Goal: Task Accomplishment & Management: Use online tool/utility

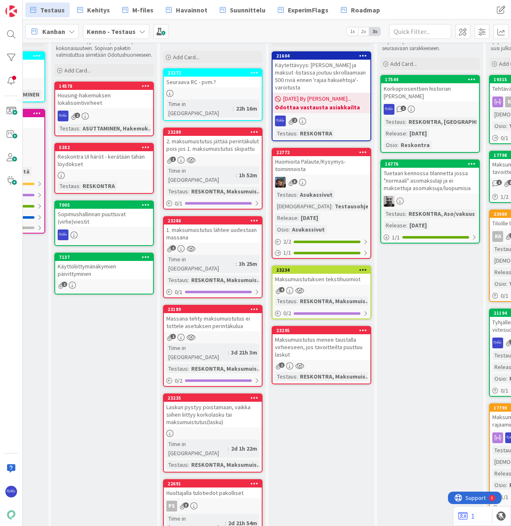
scroll to position [0, 626]
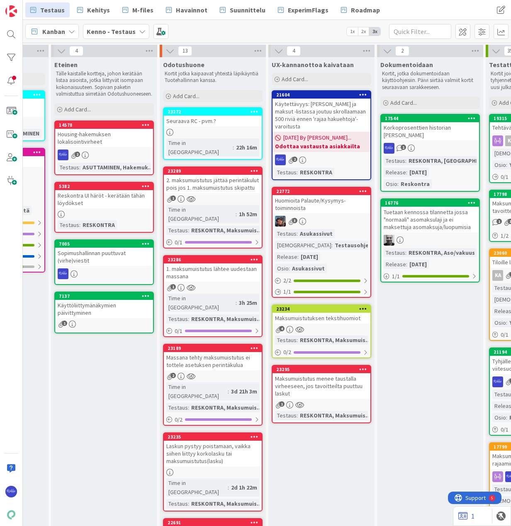
click at [300, 80] on span "Add Card..." at bounding box center [294, 78] width 27 height 7
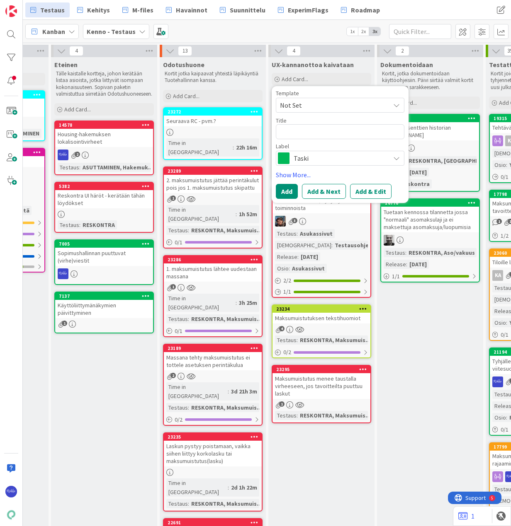
click at [307, 105] on span "Not Set" at bounding box center [332, 105] width 104 height 11
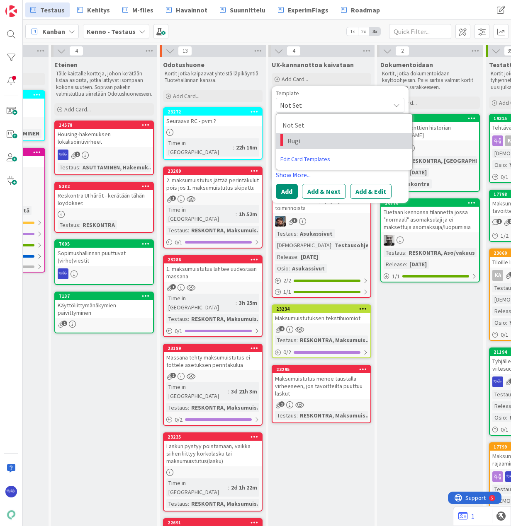
click at [317, 142] on span "Bugi" at bounding box center [346, 141] width 119 height 11
type textarea "x"
type textarea "Bugi"
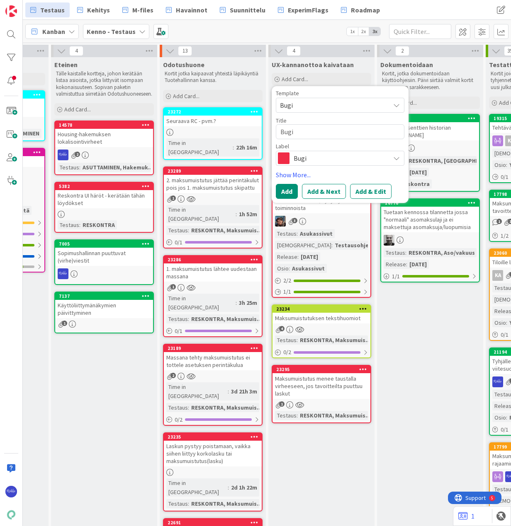
click at [368, 191] on button "Add & Edit" at bounding box center [370, 191] width 41 height 15
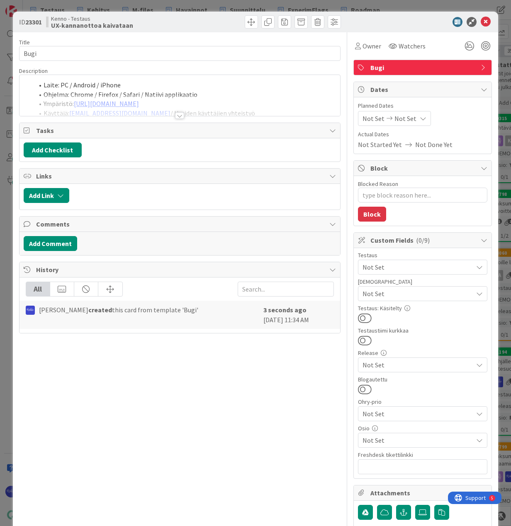
click at [406, 68] on span "Bugi" at bounding box center [423, 68] width 106 height 10
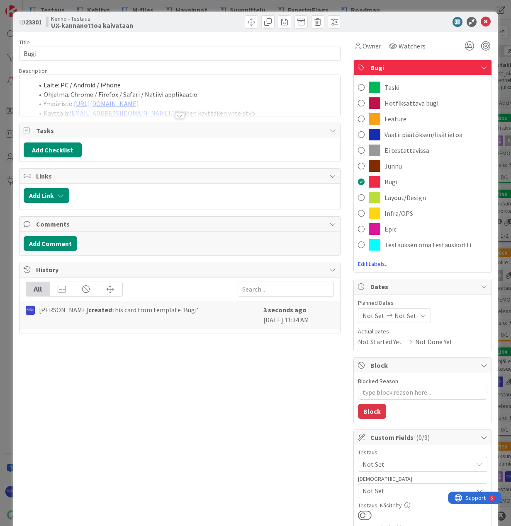
click at [414, 134] on span "Vaatii päätöksen/lisätietoa" at bounding box center [423, 135] width 78 height 10
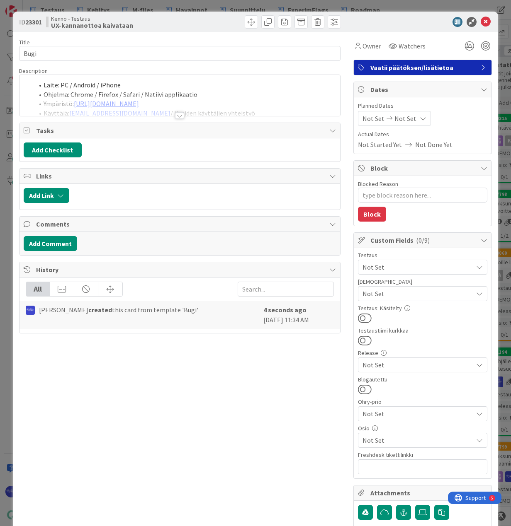
type textarea "x"
click at [180, 115] on div at bounding box center [179, 115] width 9 height 7
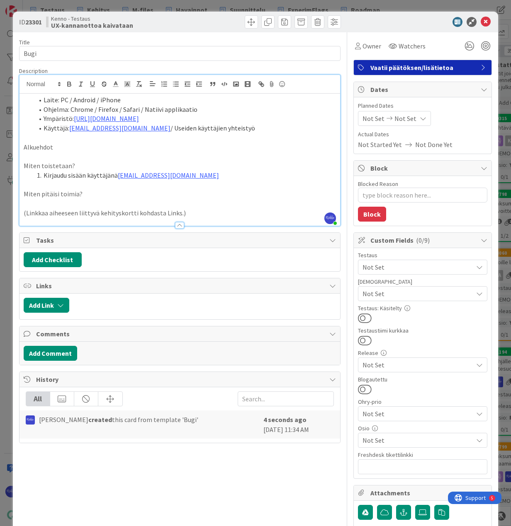
click at [76, 152] on p at bounding box center [180, 157] width 312 height 10
click at [72, 147] on p "Alkuehdot" at bounding box center [180, 148] width 312 height 10
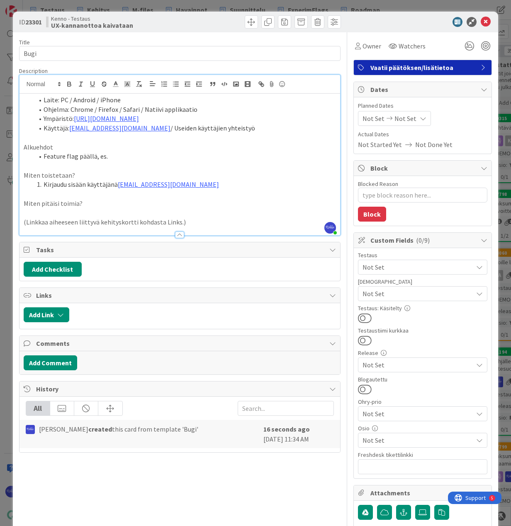
click at [417, 290] on span "Not Set" at bounding box center [417, 294] width 110 height 10
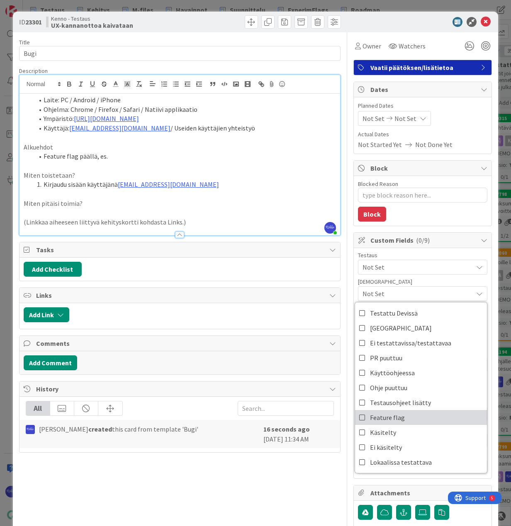
click at [416, 412] on link "Feature flag" at bounding box center [421, 417] width 132 height 15
click at [145, 147] on p "Alkuehdot" at bounding box center [180, 148] width 312 height 10
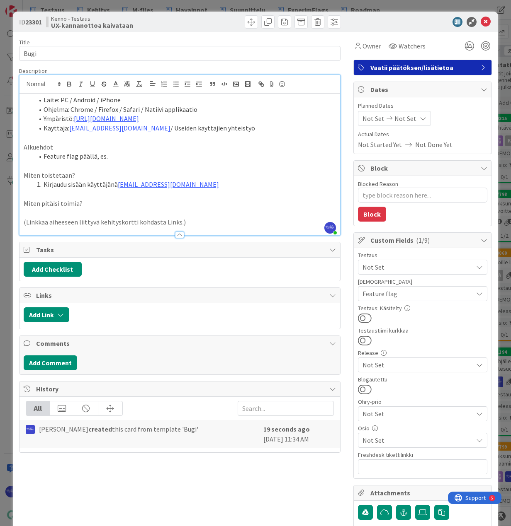
click at [119, 155] on li "Feature flag päällä, es." at bounding box center [185, 157] width 302 height 10
drag, startPoint x: 209, startPoint y: 170, endPoint x: 106, endPoint y: 156, distance: 104.1
click at [106, 156] on li "Feature flag päällä, es. [URL][DOMAIN_NAME]" at bounding box center [185, 157] width 302 height 10
click at [232, 161] on li "Feature flag päällä, es. [URL][DOMAIN_NAME]" at bounding box center [185, 157] width 302 height 10
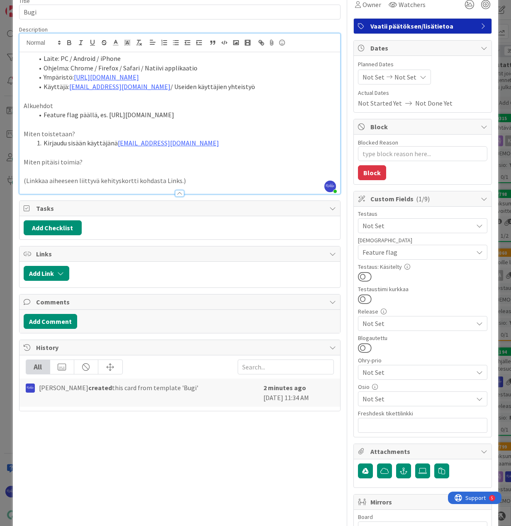
click at [216, 148] on li "Kirjaudu sisään käyttäjänä [EMAIL_ADDRESS][DOMAIN_NAME]" at bounding box center [185, 143] width 302 height 10
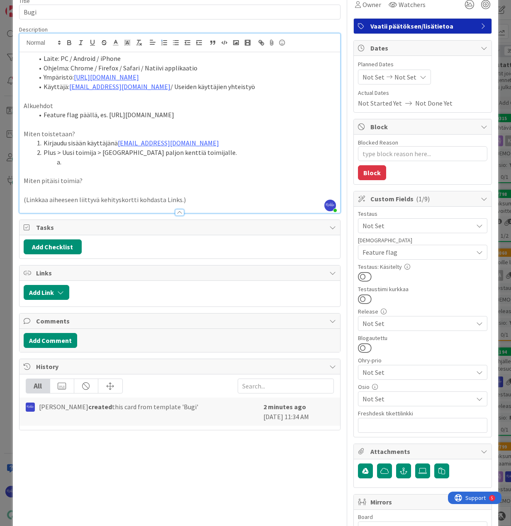
click at [101, 167] on li at bounding box center [185, 162] width 302 height 10
drag, startPoint x: 63, startPoint y: 170, endPoint x: 77, endPoint y: 172, distance: 13.4
click at [77, 167] on li "Uud" at bounding box center [185, 162] width 302 height 10
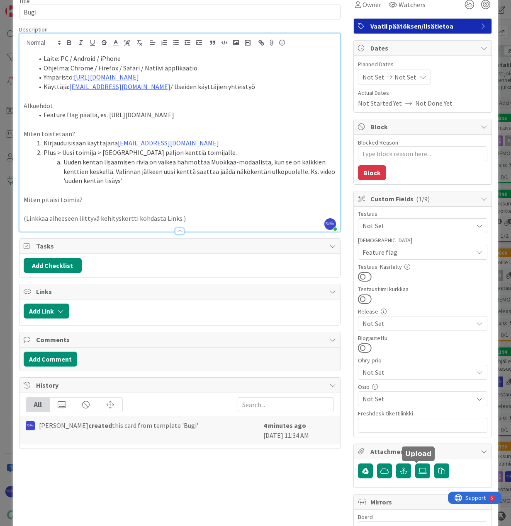
click at [419, 470] on icon at bounding box center [422, 471] width 8 height 7
click at [415, 464] on input "file" at bounding box center [415, 464] width 0 height 0
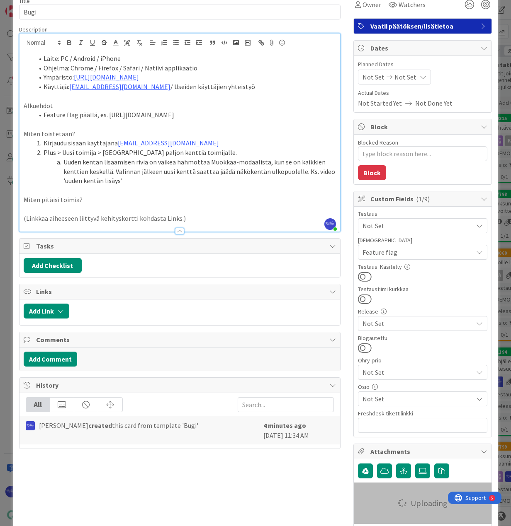
click at [110, 205] on p "Miten pitäisi toimia?" at bounding box center [180, 200] width 312 height 10
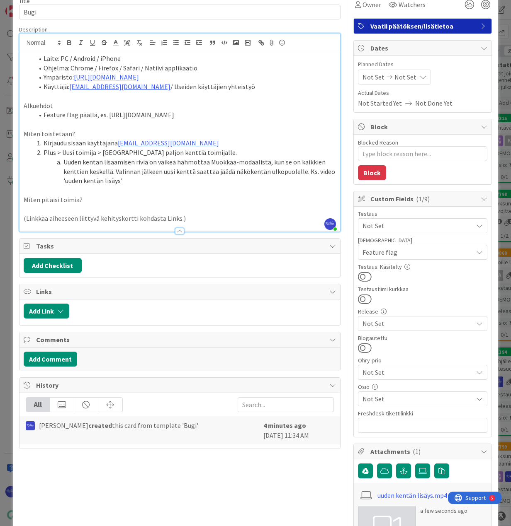
click at [113, 180] on li "Uuden kentän lisäämisen riviä on vaikea hahmottaa Muokkaa-modaalista, kun se on…" at bounding box center [185, 171] width 302 height 28
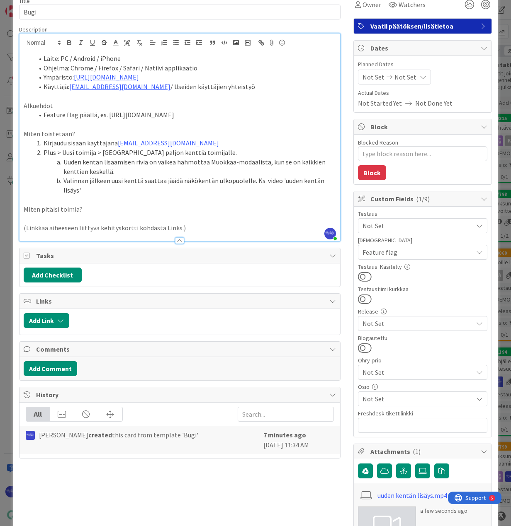
click at [252, 189] on li "Valinnan jälkeen uusi kenttä saattaa jäädä näkökentän ulkopuolelle. Ks. video '…" at bounding box center [185, 185] width 302 height 19
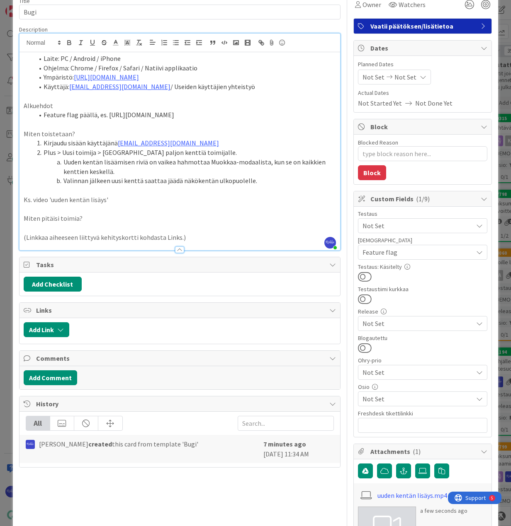
click at [172, 205] on p "Ks. video 'uuden kentän lisäys'" at bounding box center [180, 200] width 312 height 10
click at [421, 226] on span "Not Set" at bounding box center [417, 226] width 110 height 10
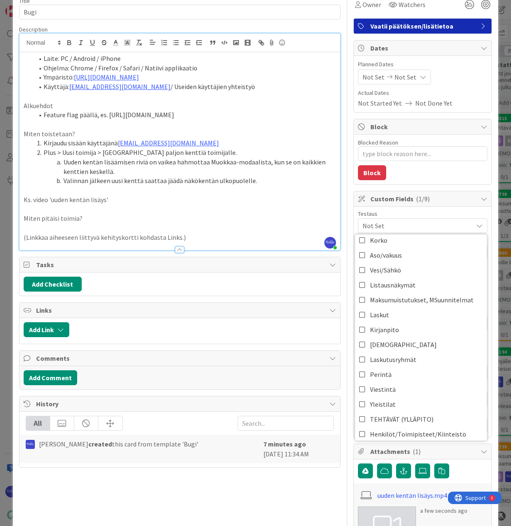
scroll to position [249, 0]
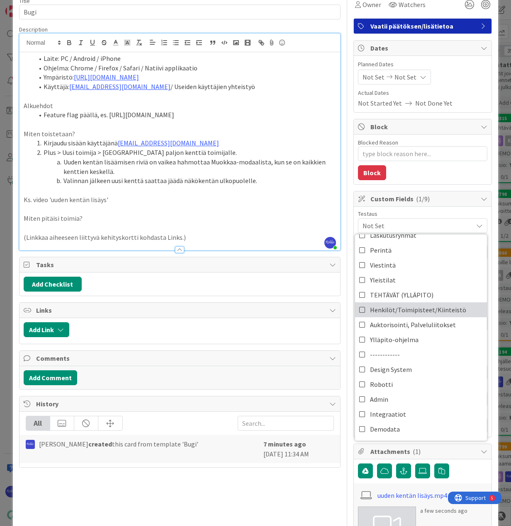
click at [429, 306] on span "Henkilöt/Toimipisteet/Kiinteistö" at bounding box center [418, 310] width 96 height 12
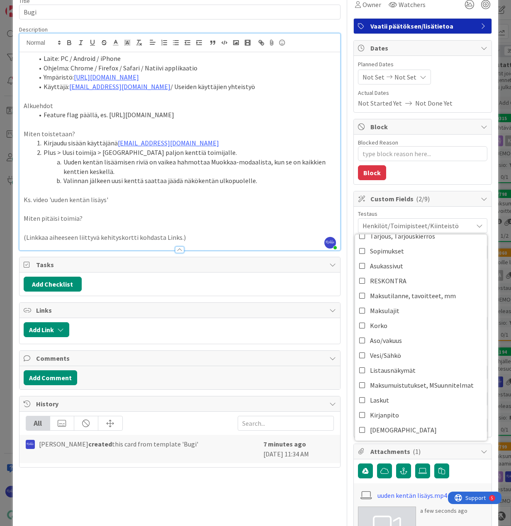
click at [172, 214] on p at bounding box center [180, 210] width 312 height 10
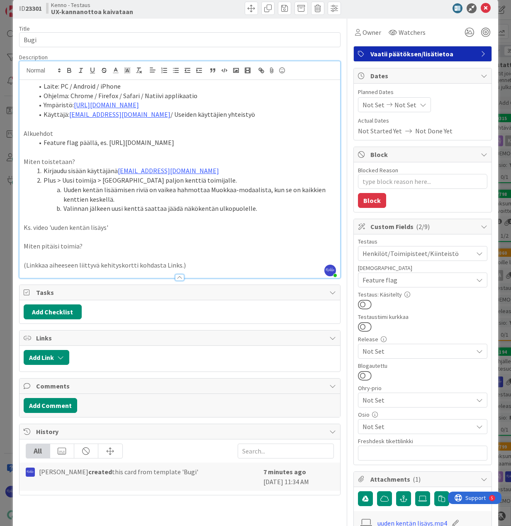
scroll to position [0, 0]
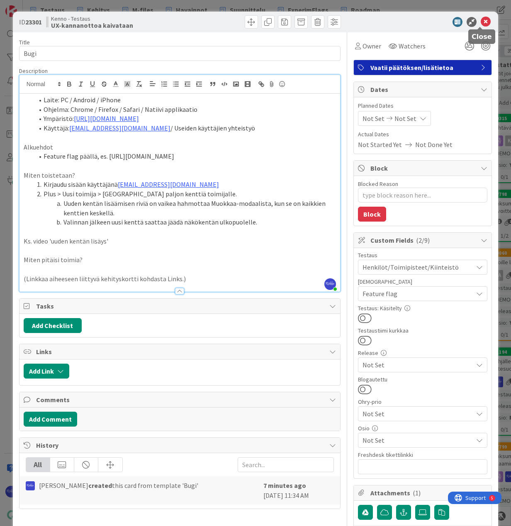
click at [480, 24] on icon at bounding box center [485, 22] width 10 height 10
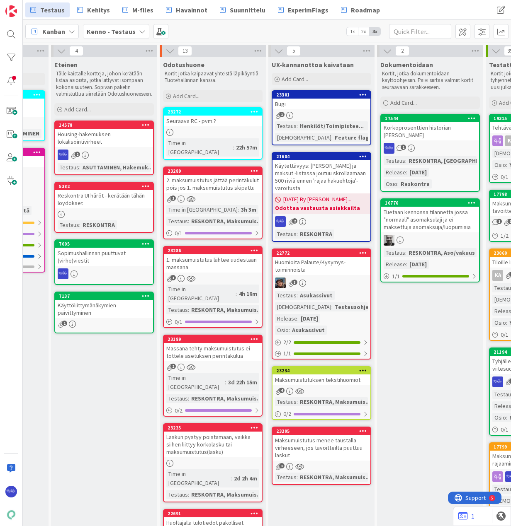
click at [189, 95] on span "Add Card..." at bounding box center [186, 95] width 27 height 7
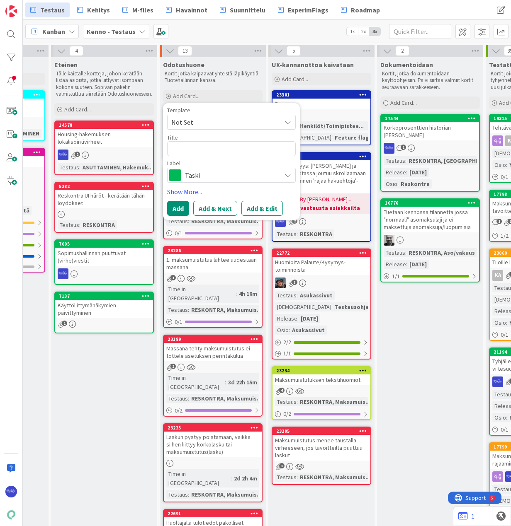
click at [200, 124] on span "Not Set" at bounding box center [223, 122] width 104 height 11
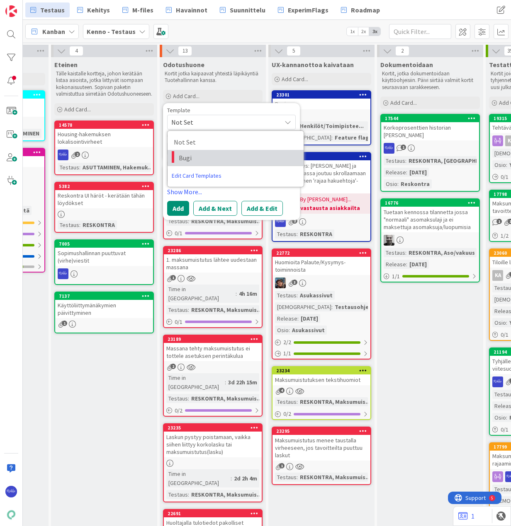
click at [206, 160] on span "Bugi" at bounding box center [238, 158] width 119 height 11
type textarea "x"
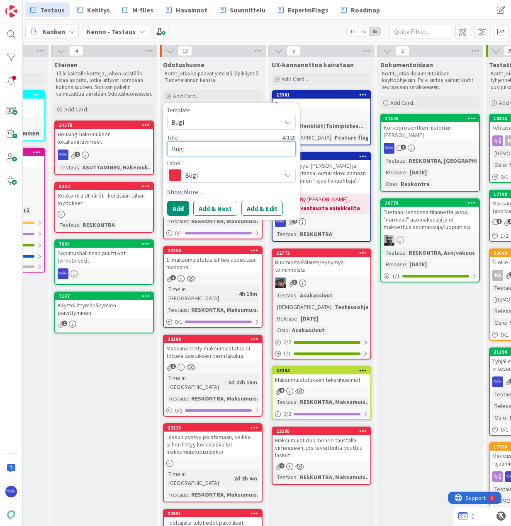
drag, startPoint x: 211, startPoint y: 151, endPoint x: 172, endPoint y: 149, distance: 39.4
click at [172, 149] on textarea "Bugi" at bounding box center [231, 148] width 128 height 15
type textarea "V"
type textarea "x"
type textarea "Vu"
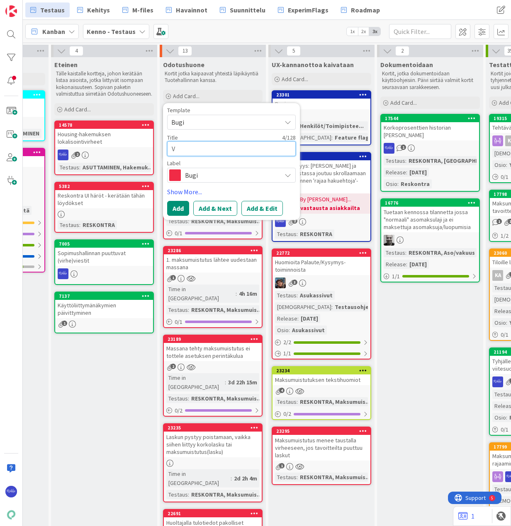
type textarea "x"
type textarea "Vuo"
type textarea "x"
type textarea "Vuok"
type textarea "x"
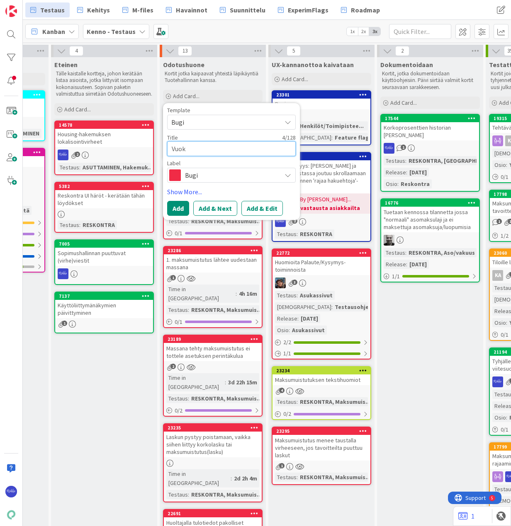
type textarea "Vuokr"
type textarea "x"
type textarea "Vuokrh"
type textarea "x"
type textarea "Vuokrha"
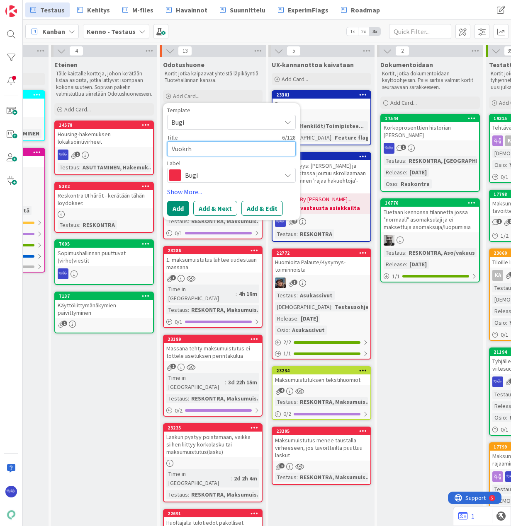
type textarea "x"
type textarea "Vuokrhah"
type textarea "x"
type textarea "Vuokrha"
type textarea "x"
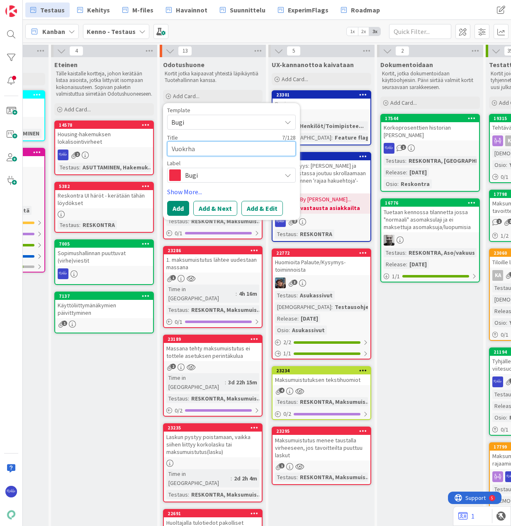
type textarea "Vuokrh"
type textarea "x"
type textarea "Vuokr"
type textarea "x"
type textarea "Vuok"
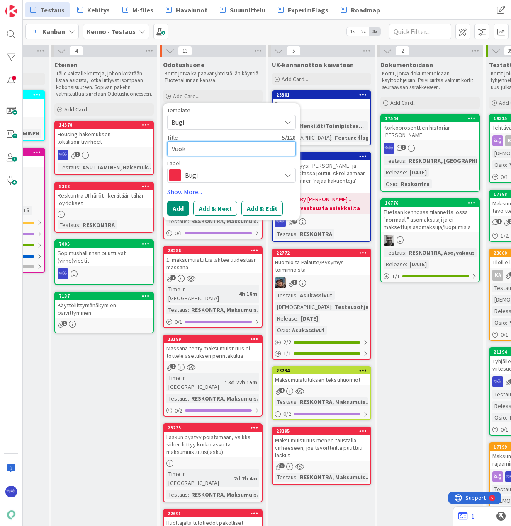
type textarea "x"
type textarea "Vuoka"
type textarea "x"
type textarea "Vuok"
type textarea "x"
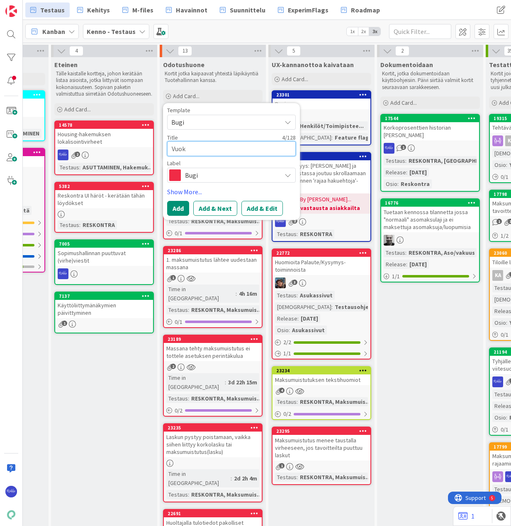
type textarea "Vuokr"
type textarea "x"
type textarea "Vuokra"
type textarea "x"
type textarea "Vuokrah"
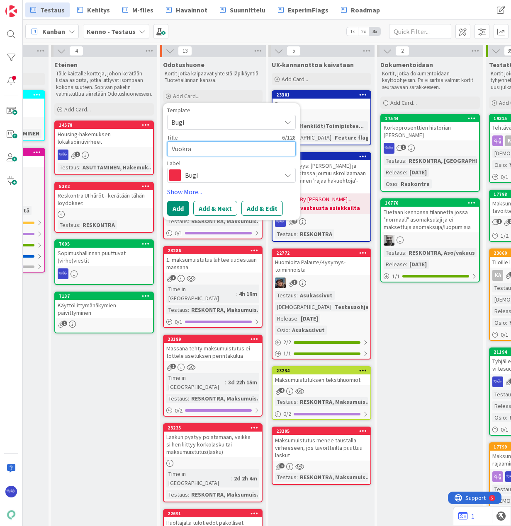
type textarea "x"
type textarea "Vuokraha"
type textarea "x"
type textarea "Vuokrahak"
type textarea "x"
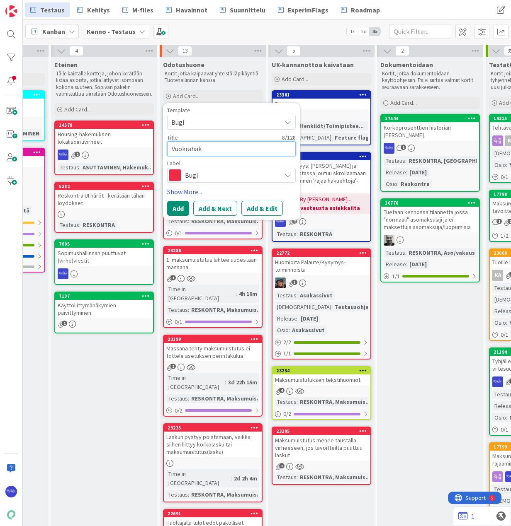
type textarea "Vuokrahake"
type textarea "x"
type textarea "Vuokrahakem"
type textarea "x"
type textarea "Vuokrahakemu"
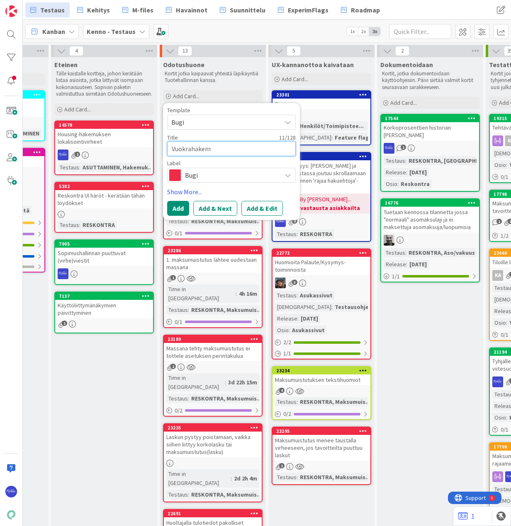
type textarea "x"
type textarea "Vuokrahakemuks"
type textarea "x"
type textarea "Vuokrahakemukse"
type textarea "x"
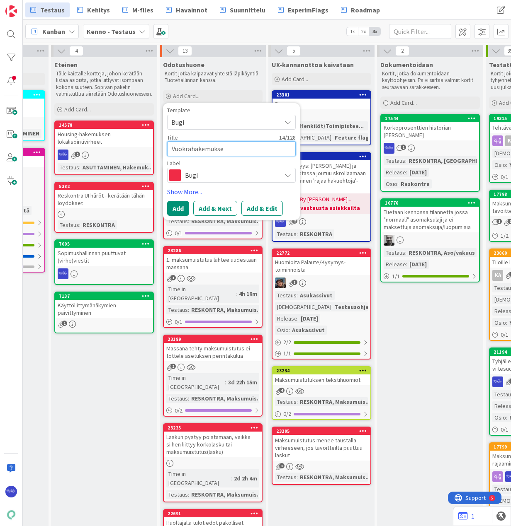
type textarea "Vuokrahakemuksen"
type textarea "x"
type textarea "Vuokrahakemuksen"
type textarea "x"
type textarea "Vuokrahakemuksen l"
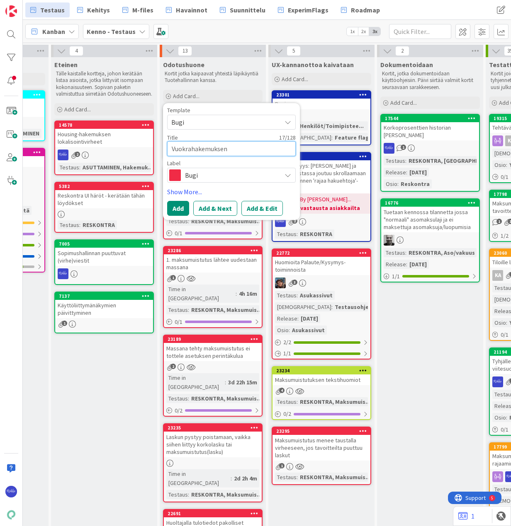
type textarea "x"
type textarea "Vuokrahakemuksen lä"
type textarea "x"
type textarea "Vuokrahakemuksen läh"
type textarea "x"
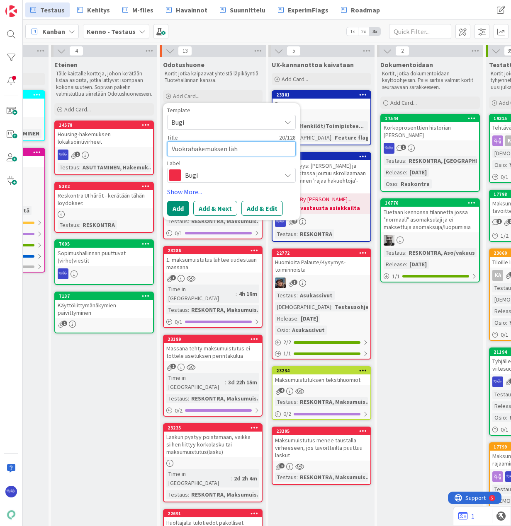
type textarea "Vuokrahakemuksen lähe"
type textarea "x"
type textarea "Vuokrahakemuksen lähet"
type textarea "x"
type textarea "Vuokrahakemuksen lähety"
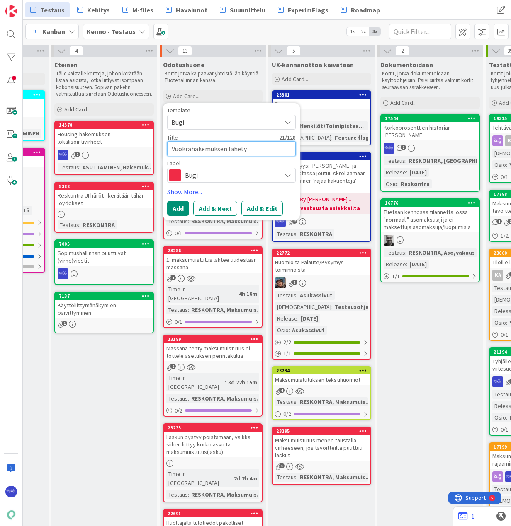
type textarea "x"
type textarea "Vuokrahakemuksen lähetys"
type textarea "x"
type textarea "Vuokrahakemuksen lähetys"
type textarea "x"
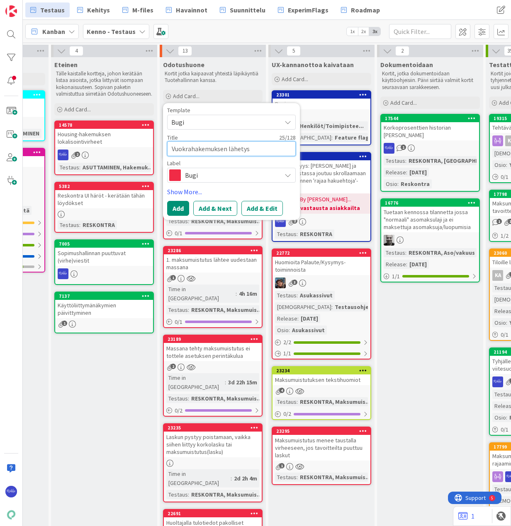
type textarea "Vuokrahakemuksen lähetys e"
type textarea "x"
type textarea "Vuokrahakemuksen lähetys ep"
type textarea "x"
type textarea "Vuokrahakemuksen lähetys epä"
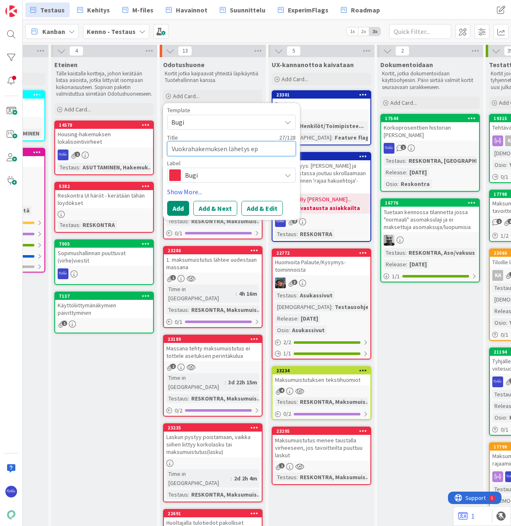
type textarea "x"
type textarea "Vuokrahakemuksen lähetys epäo"
type textarea "x"
type textarea "Vuokrahakemuksen lähetys epäon"
type textarea "x"
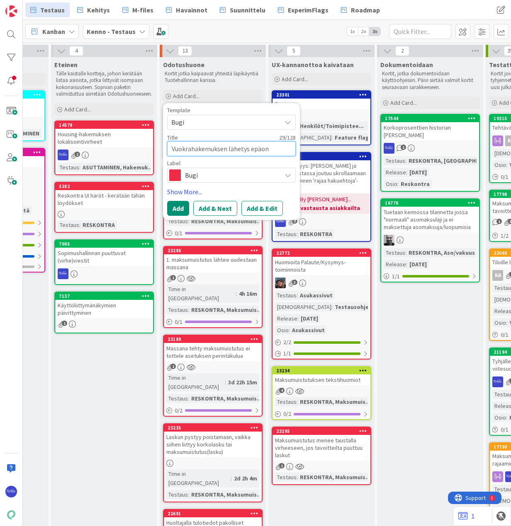
type textarea "Vuokrahakemuksen lähetys epäonn"
type textarea "x"
type textarea "Vuokrahakemuksen lähetys epäonni"
type textarea "x"
type textarea "Vuokrahakemuksen lähetys epäonnis"
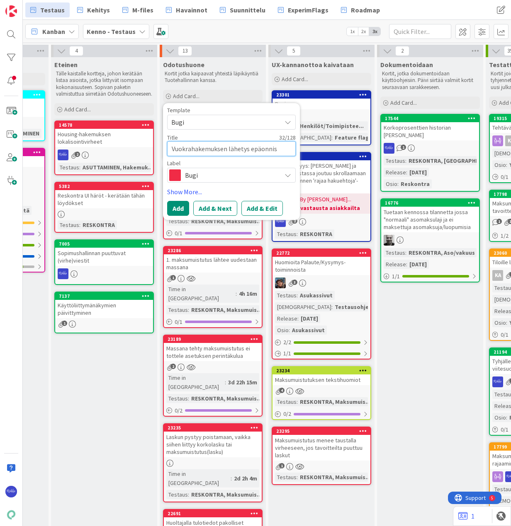
type textarea "x"
type textarea "Vuokrahakemuksen lähetys epäonnist"
type textarea "x"
type textarea "Vuokrahakemuksen lähetys epäonnistu"
type textarea "x"
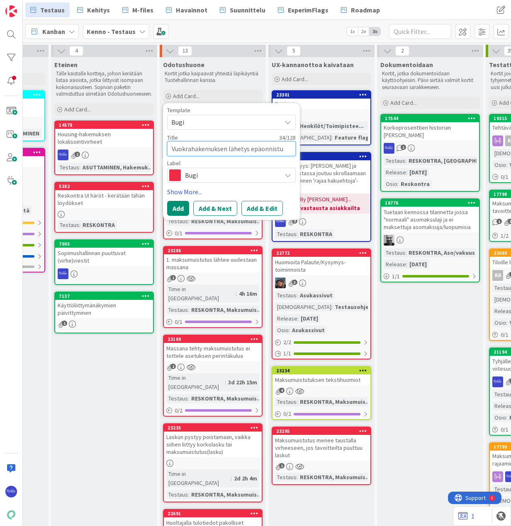
type textarea "Vuokrahakemuksen lähetys epäonnistuu"
type textarea "x"
type textarea "Vuokrahakemuksen lähetys epäonnistuu,"
type textarea "x"
type textarea "Vuokrahakemuksen lähetys epäonnistuu,"
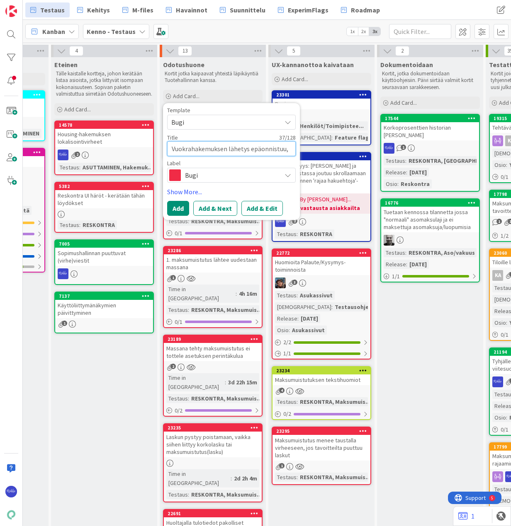
type textarea "x"
type textarea "Vuokrahakemuksen lähetys epäonnistuu, j"
type textarea "x"
type textarea "Vuokrahakemuksen lähetys epäonnistuu, jo"
type textarea "x"
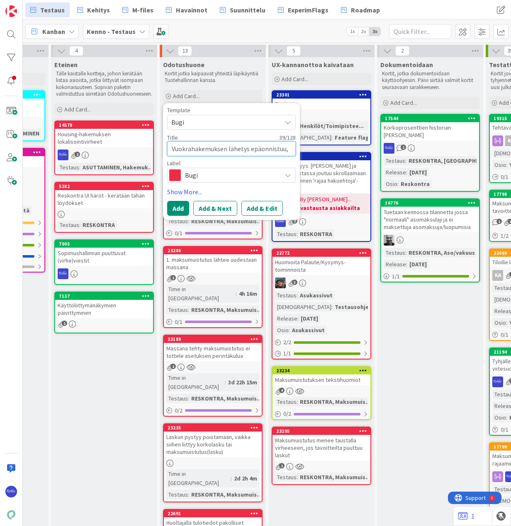
type textarea "Vuokrahakemuksen lähetys epäonnistuu, jos"
type textarea "x"
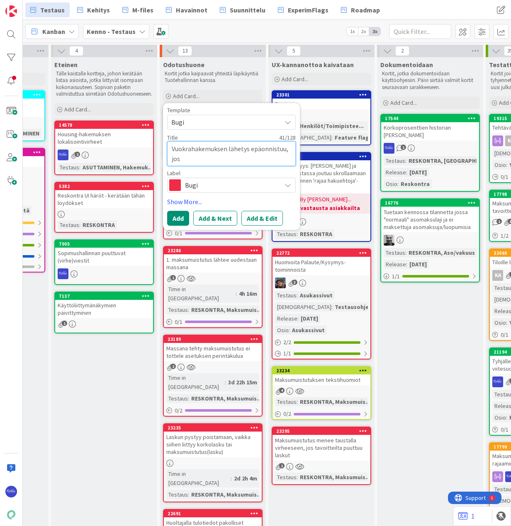
type textarea "Vuokrahakemuksen lähetys epäonnistuu, jos"
type textarea "x"
type textarea "Vuokrahakemuksen lähetys epäonnistuu, [PERSON_NAME]"
type textarea "x"
type textarea "Vuokrahakemuksen lähetys epäonnistuu, [PERSON_NAME]"
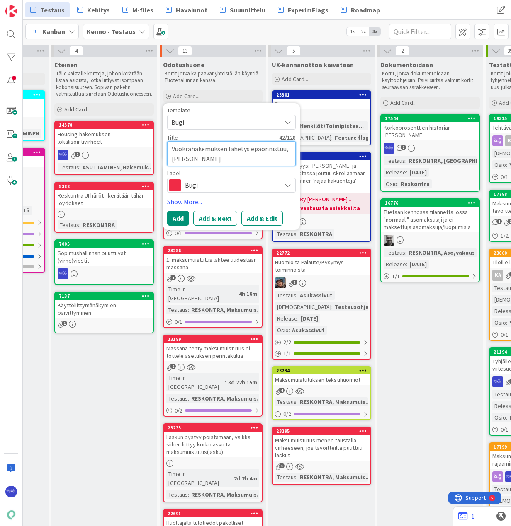
type textarea "x"
type textarea "Vuokrahakemuksen lähetys epäonnistuu, [PERSON_NAME]"
type textarea "x"
type textarea "Vuokrahakemuksen lähetys epäonnistuu, [PERSON_NAME]"
type textarea "x"
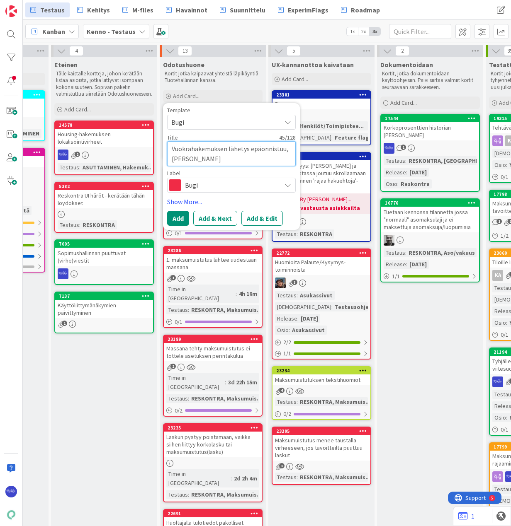
type textarea "Vuokrahakemuksen lähetys epäonnistuu, jos huolt"
type textarea "x"
type textarea "Vuokrahakemuksen lähetys epäonnistuu, jos huolta"
type textarea "x"
type textarea "Vuokrahakemuksen lähetys epäonnistuu, jos huoltaj"
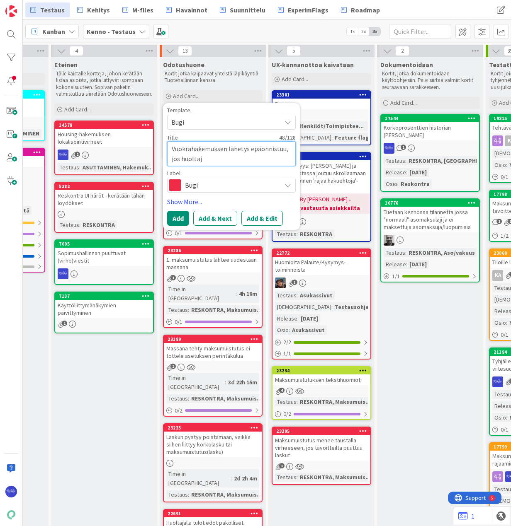
type textarea "x"
type textarea "Vuokrahakemuksen lähetys epäonnistuu, jos huoltaja"
type textarea "x"
type textarea "Vuokrahakemuksen lähetys epäonnistuu, jos huoltajan"
type textarea "x"
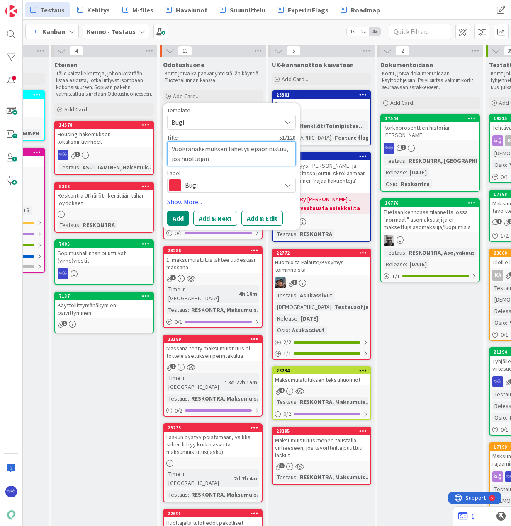
type textarea "Vuokrahakemuksen lähetys epäonnistuu, jos huoltaja"
type textarea "x"
type textarea "Vuokrahakemuksen lähetys epäonnistuu, jos huoltajal"
type textarea "x"
type textarea "Vuokrahakemuksen lähetys epäonnistuu, jos huoltajall"
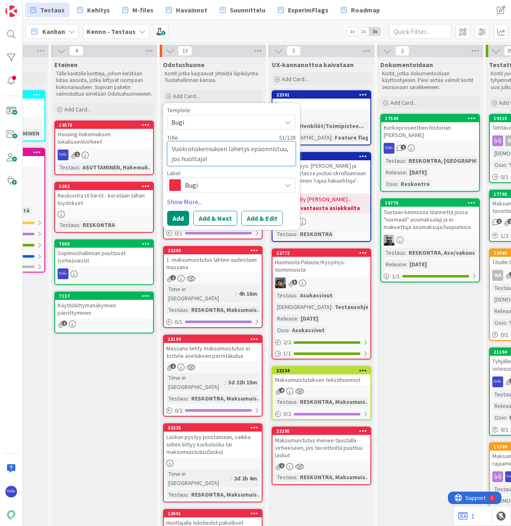
type textarea "x"
type textarea "Vuokrahakemuksen lähetys epäonnistuu, jos huoltajalle"
type textarea "x"
type textarea "Vuokrahakemuksen lähetys epäonnistuu, jos huoltajalle"
type textarea "x"
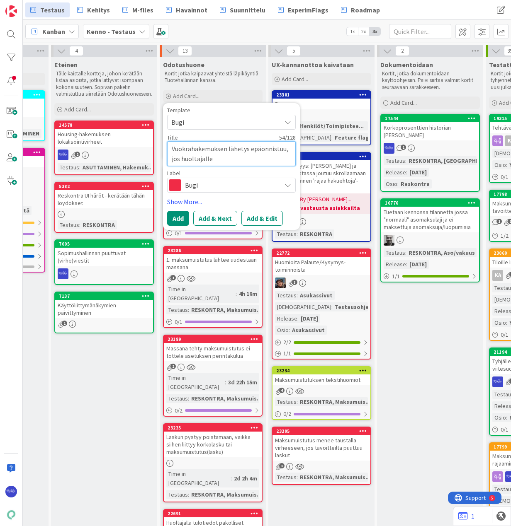
type textarea "Vuokrahakemuksen lähetys epäonnistuu, jos huoltajalle e"
type textarea "x"
type textarea "Vuokrahakemuksen lähetys epäonnistuu, jos huoltajalle ei"
type textarea "x"
type textarea "Vuokrahakemuksen lähetys epäonnistuu, jos huoltajalle ei"
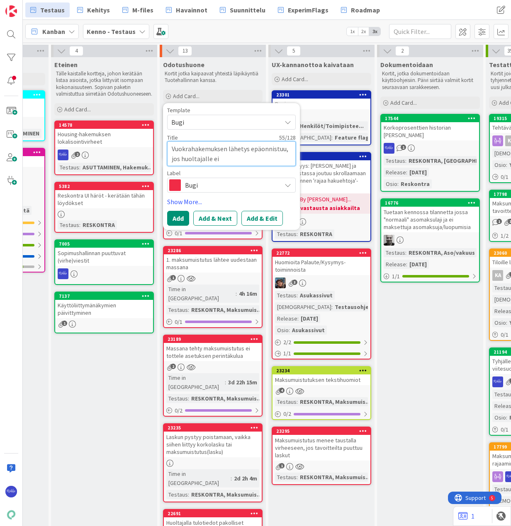
type textarea "x"
type textarea "Vuokrahakemuksen lähetys epäonnistuu, jos huoltajalle ei a"
type textarea "x"
type textarea "Vuokrahakemuksen lähetys epäonnistuu, jos huoltajalle ei an"
type textarea "x"
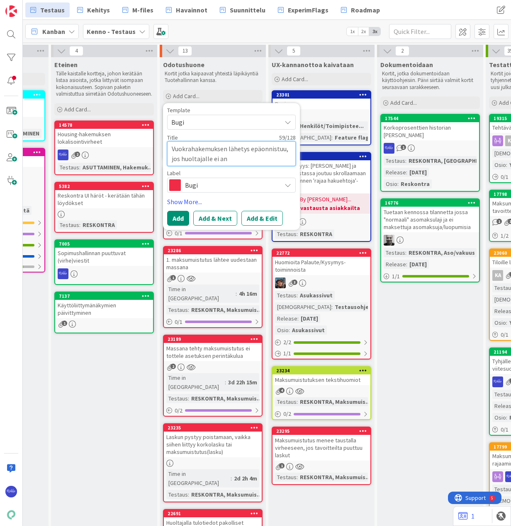
type textarea "Vuokrahakemuksen lähetys epäonnistuu, jos huoltajalle ei ann"
type textarea "x"
type textarea "Vuokrahakemuksen lähetys epäonnistuu, jos huoltajalle ei [PERSON_NAME]"
type textarea "x"
type textarea "Vuokrahakemuksen lähetys epäonnistuu, jos huoltajalle ei [PERSON_NAME]"
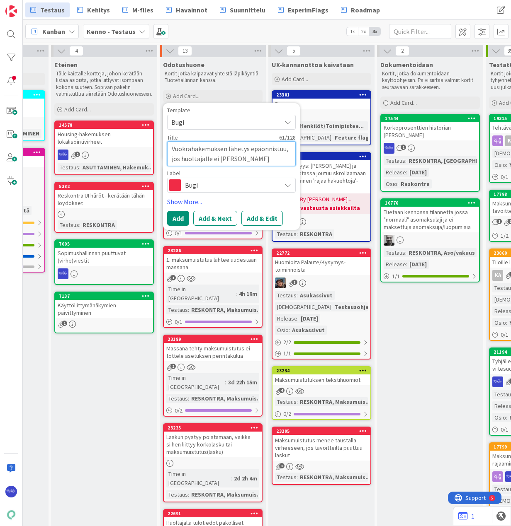
type textarea "x"
type textarea "Vuokrahakemuksen lähetys epäonnistuu, jos huoltajalle ei [PERSON_NAME]"
type textarea "x"
type textarea "Vuokrahakemuksen lähetys epäonnistuu, jos huoltajalle ei [PERSON_NAME]"
type textarea "x"
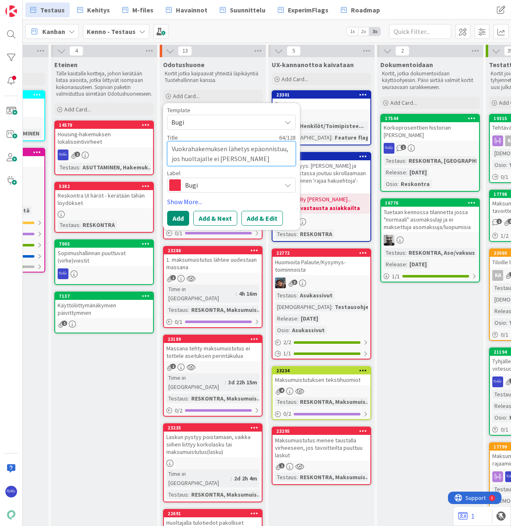
type textarea "Vuokrahakemuksen lähetys epäonnistuu, jos huoltajalle ei [PERSON_NAME]"
type textarea "x"
type textarea "Vuokrahakemuksen lähetys epäonnistuu, jos huoltajalle ei [PERSON_NAME]"
type textarea "x"
type textarea "Vuokrahakemuksen lähetys epäonnistuu, jos huoltajalle ei [PERSON_NAME]"
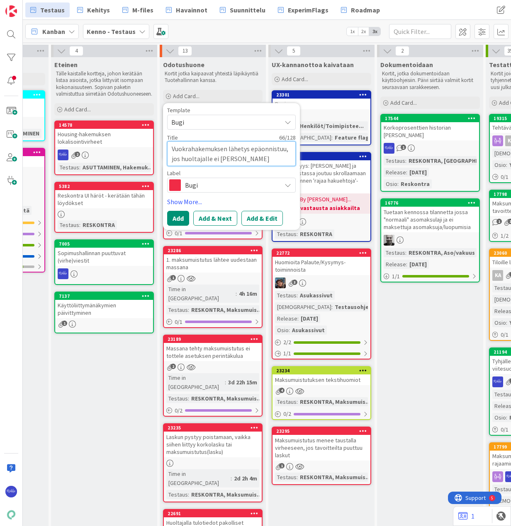
type textarea "x"
type textarea "Vuokrahakemuksen lähetys epäonnistuu, jos huoltajalle ei [PERSON_NAME]"
type textarea "x"
type textarea "Vuokrahakemuksen lähetys epäonnistuu, jos huoltajalle ei [PERSON_NAME]"
type textarea "x"
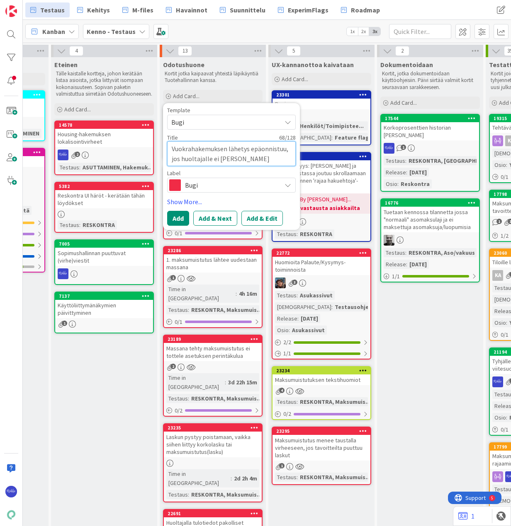
type textarea "Vuokrahakemuksen lähetys epäonnistuu, jos huoltajalle ei [PERSON_NAME]"
type textarea "x"
type textarea "Vuokrahakemuksen lähetys epäonnistuu, jos huoltajalle ei anna työtilann"
type textarea "x"
type textarea "Vuokrahakemuksen lähetys epäonnistuu, jos huoltajalle ei anna työtilanne"
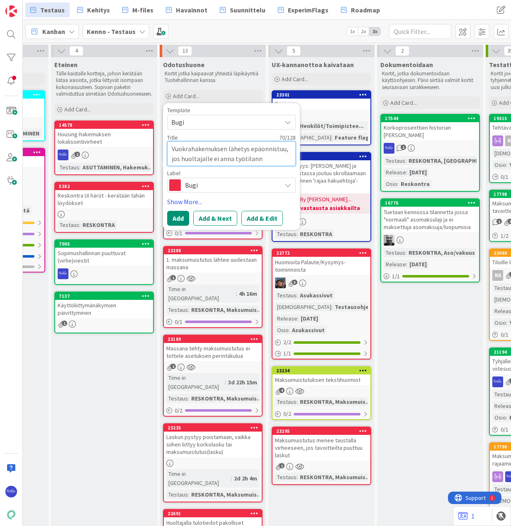
type textarea "x"
type textarea "Vuokrahakemuksen lähetys epäonnistuu, jos huoltajalle ei anna työtilanne-"
type textarea "x"
type textarea "Vuokrahakemuksen lähetys epäonnistuu, jos huoltajalle ei anna työtilanne-t"
type textarea "x"
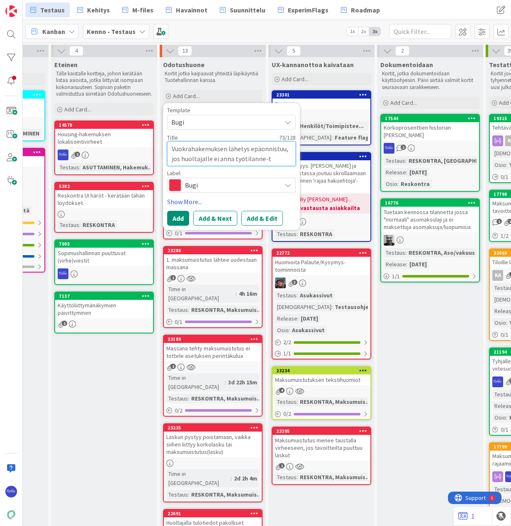
type textarea "Vuokrahakemuksen lähetys epäonnistuu, jos huoltajalle ei anna työtilanne-ti"
type textarea "x"
type textarea "Vuokrahakemuksen lähetys epäonnistuu, jos huoltajalle ei anna työtilanne-tie"
type textarea "x"
type textarea "Vuokrahakemuksen lähetys epäonnistuu, jos huoltajalle ei anna työtilanne-tiet"
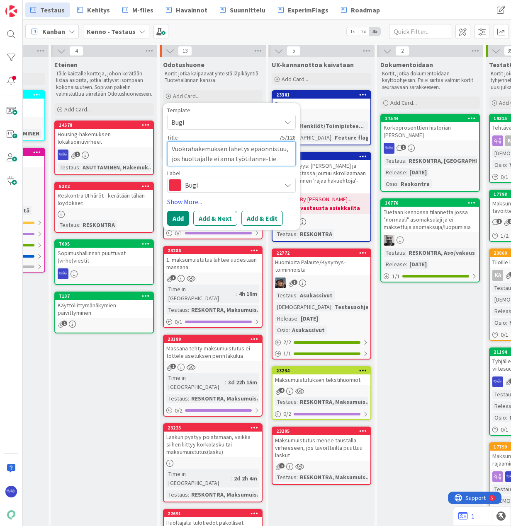
type textarea "x"
type textarea "Vuokrahakemuksen lähetys epäonnistuu, jos huoltajalle ei anna työtilanne-tieto"
type textarea "x"
type textarea "Vuokrahakemuksen lähetys epäonnistuu, jos huoltajalle ei anna työtilanne-tietoa"
type textarea "x"
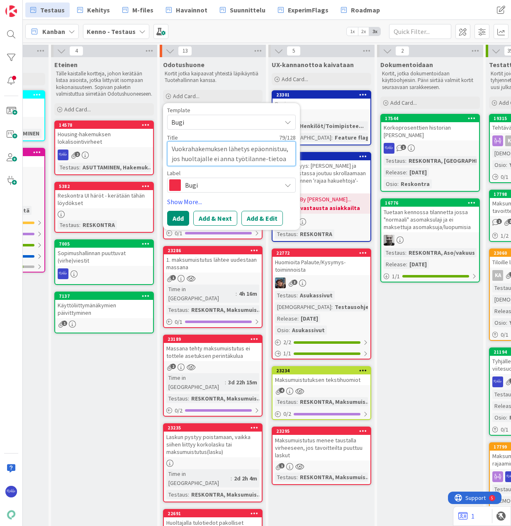
type textarea "Vuokrahakemuksen lähetys epäonnistuu, jos huoltajalle ei anna työtilanne-tietoa"
click at [257, 216] on button "Add & Edit" at bounding box center [261, 218] width 41 height 15
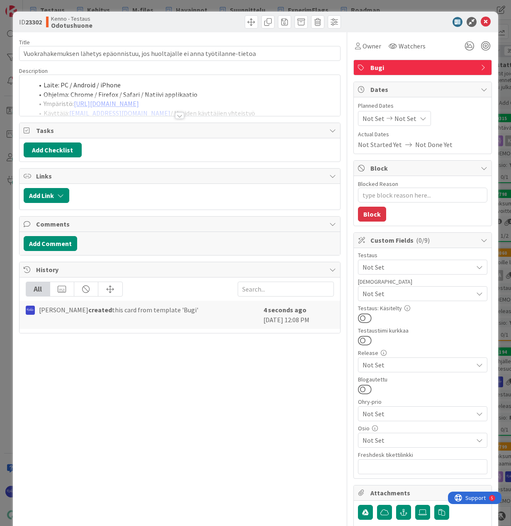
click at [390, 291] on span "Not Set" at bounding box center [417, 294] width 110 height 10
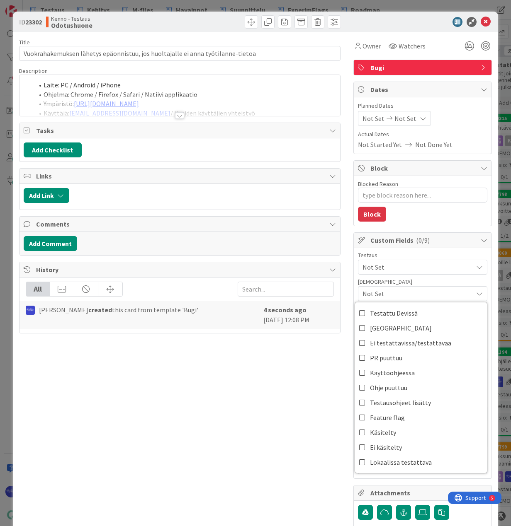
click at [387, 262] on span "Not Set" at bounding box center [417, 267] width 110 height 10
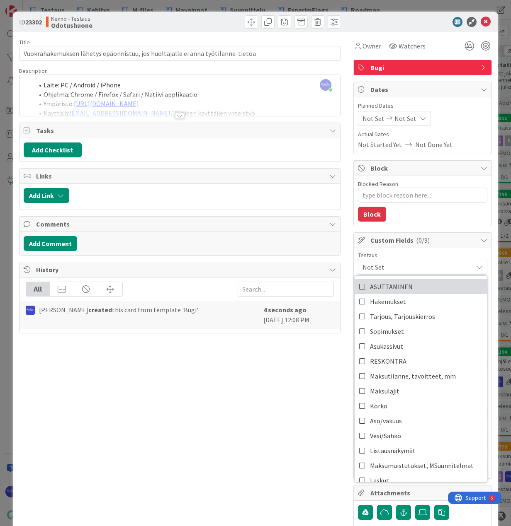
click at [389, 288] on span "ASUTTAMINEN" at bounding box center [391, 287] width 43 height 12
click at [390, 302] on span "Hakemukset" at bounding box center [388, 302] width 36 height 12
type textarea "x"
click at [177, 114] on div at bounding box center [179, 115] width 9 height 7
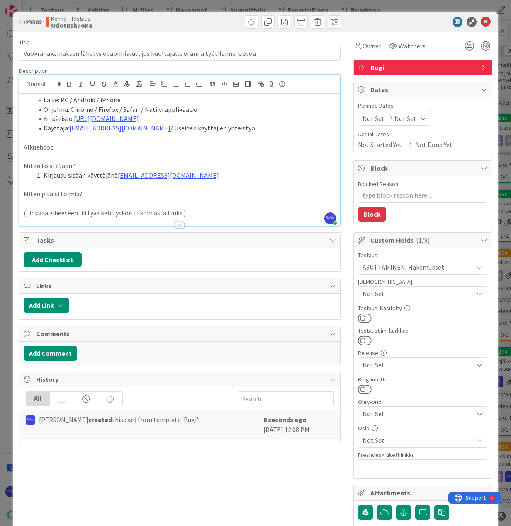
click at [215, 175] on li "Kirjaudu sisään käyttäjänä [EMAIL_ADDRESS][DOMAIN_NAME]" at bounding box center [185, 176] width 302 height 10
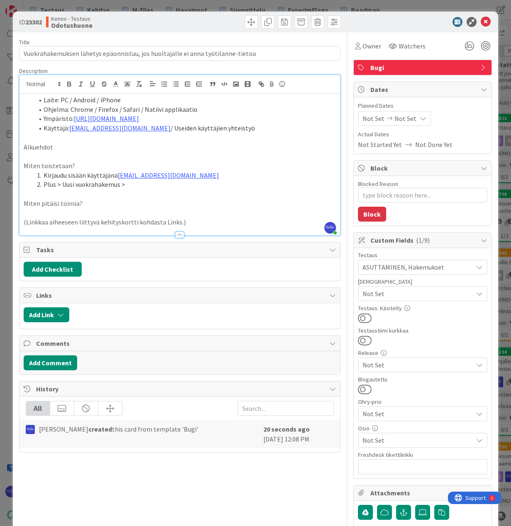
click at [146, 185] on li "Plus > Uusi vuokrahakemus >" at bounding box center [185, 185] width 302 height 10
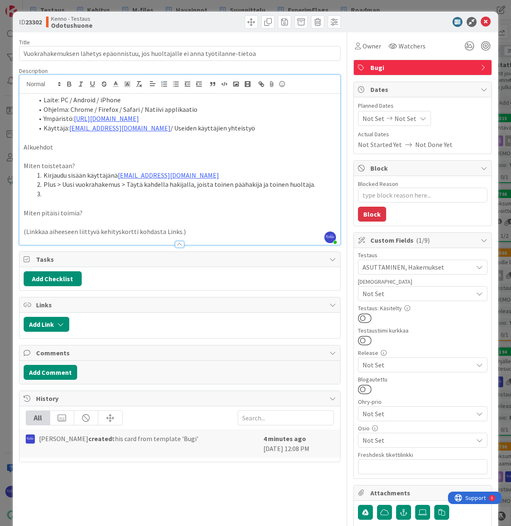
click at [65, 198] on li at bounding box center [185, 194] width 302 height 10
click at [177, 194] on li "ÄLÄ [PERSON_NAME] huoltajalle mitään tietoa työtilanteesta, ks. kuva alla" at bounding box center [185, 194] width 302 height 10
click at [296, 195] on li "ÄLÄ [PERSON_NAME] huoltajalle mitään tietoa työtilanteesta ja mene seuraavalle …" at bounding box center [185, 194] width 302 height 10
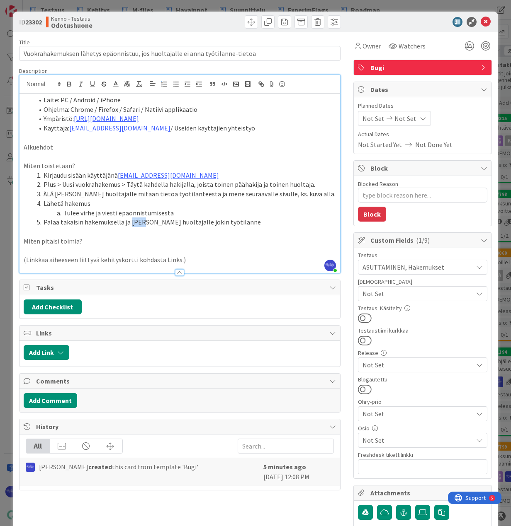
drag, startPoint x: 128, startPoint y: 224, endPoint x: 143, endPoint y: 227, distance: 15.3
click at [143, 227] on li "Palaa takaisin hakemuksella ja [PERSON_NAME] huoltajalle jokin työtilanne" at bounding box center [185, 223] width 302 height 10
click at [233, 222] on li "Palaa takaisin hakemuksella ja valitse huoltajalle jokin työtilanne" at bounding box center [185, 223] width 302 height 10
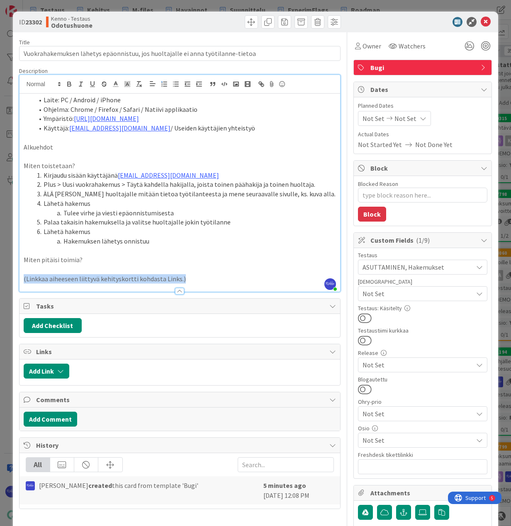
drag, startPoint x: 208, startPoint y: 279, endPoint x: 22, endPoint y: 278, distance: 186.1
click at [22, 278] on div "Laite: PC / Android / iPhone Ohjelma: Chrome / Firefox / Safari / Natiivi appli…" at bounding box center [179, 193] width 320 height 198
click at [160, 275] on p at bounding box center [180, 279] width 312 height 10
click at [482, 23] on icon at bounding box center [485, 22] width 10 height 10
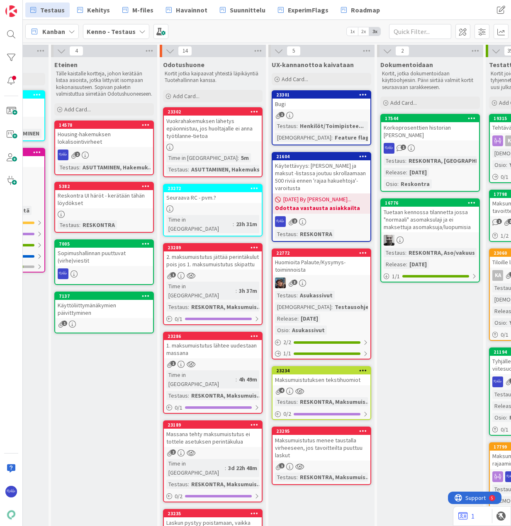
scroll to position [332, 626]
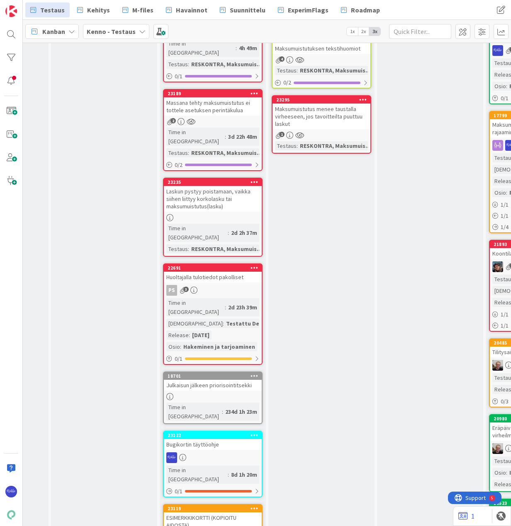
click at [230, 285] on div "PS 3" at bounding box center [213, 290] width 98 height 11
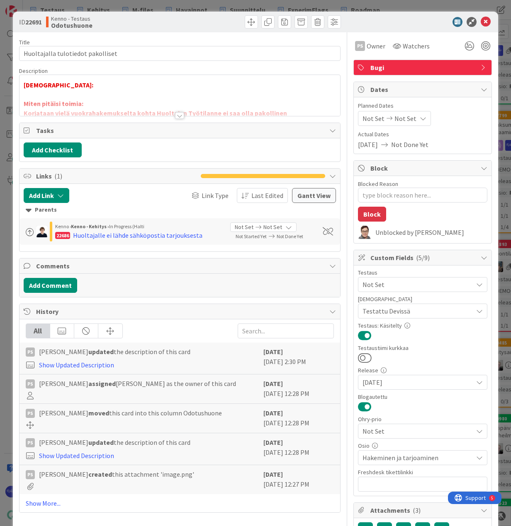
click at [177, 116] on div at bounding box center [179, 115] width 9 height 7
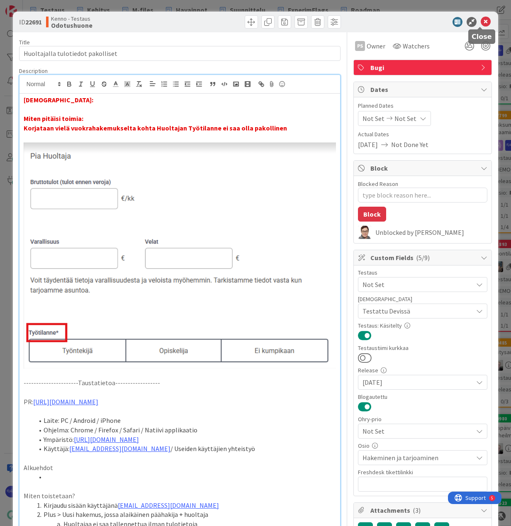
click at [480, 23] on icon at bounding box center [485, 22] width 10 height 10
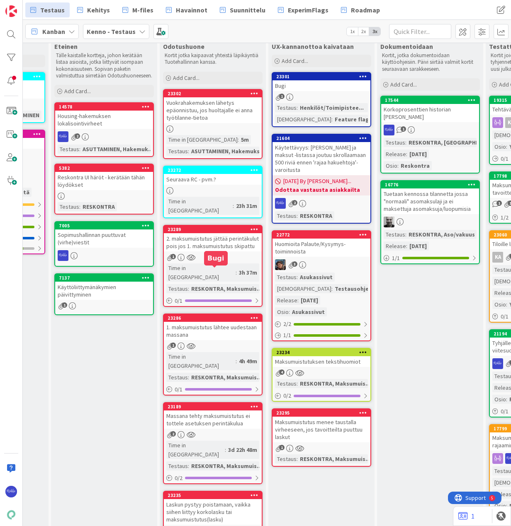
scroll to position [0, 626]
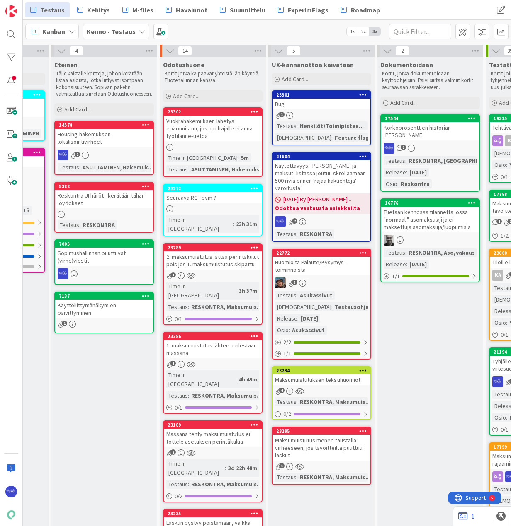
click at [252, 110] on icon at bounding box center [254, 112] width 8 height 6
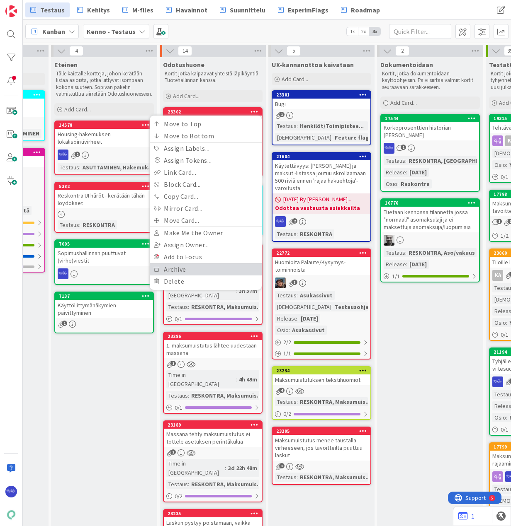
click at [205, 270] on link "Archive" at bounding box center [206, 270] width 112 height 12
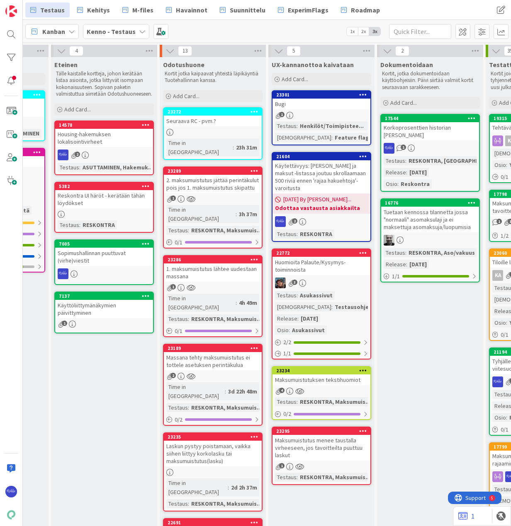
scroll to position [290, 626]
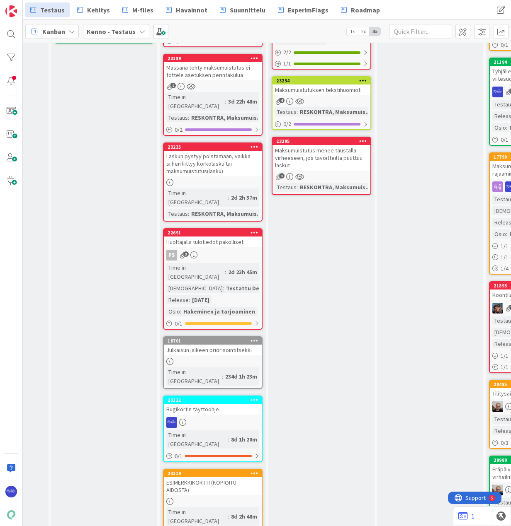
click at [230, 228] on link "22691 Huoltajalla tulotiedot pakolliset PS 3 Time in [GEOGRAPHIC_DATA] : 2d 23h…" at bounding box center [212, 279] width 99 height 102
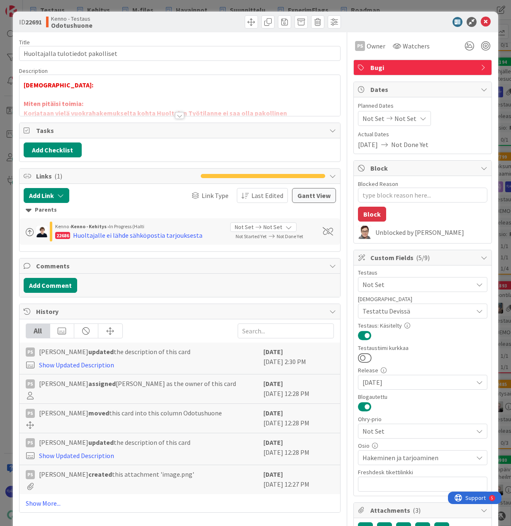
type textarea "x"
click at [175, 116] on div at bounding box center [179, 115] width 9 height 7
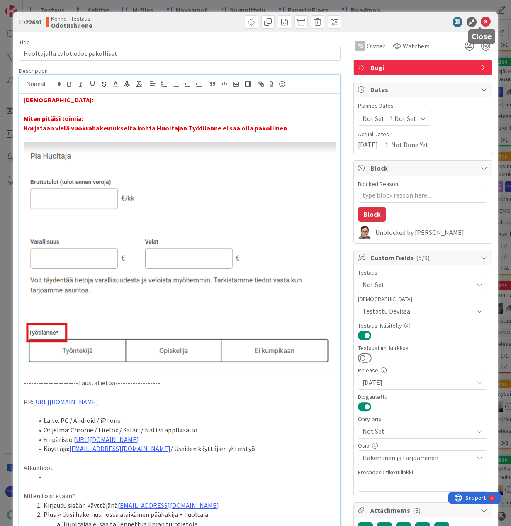
click at [480, 22] on icon at bounding box center [485, 22] width 10 height 10
